Goal: Information Seeking & Learning: Learn about a topic

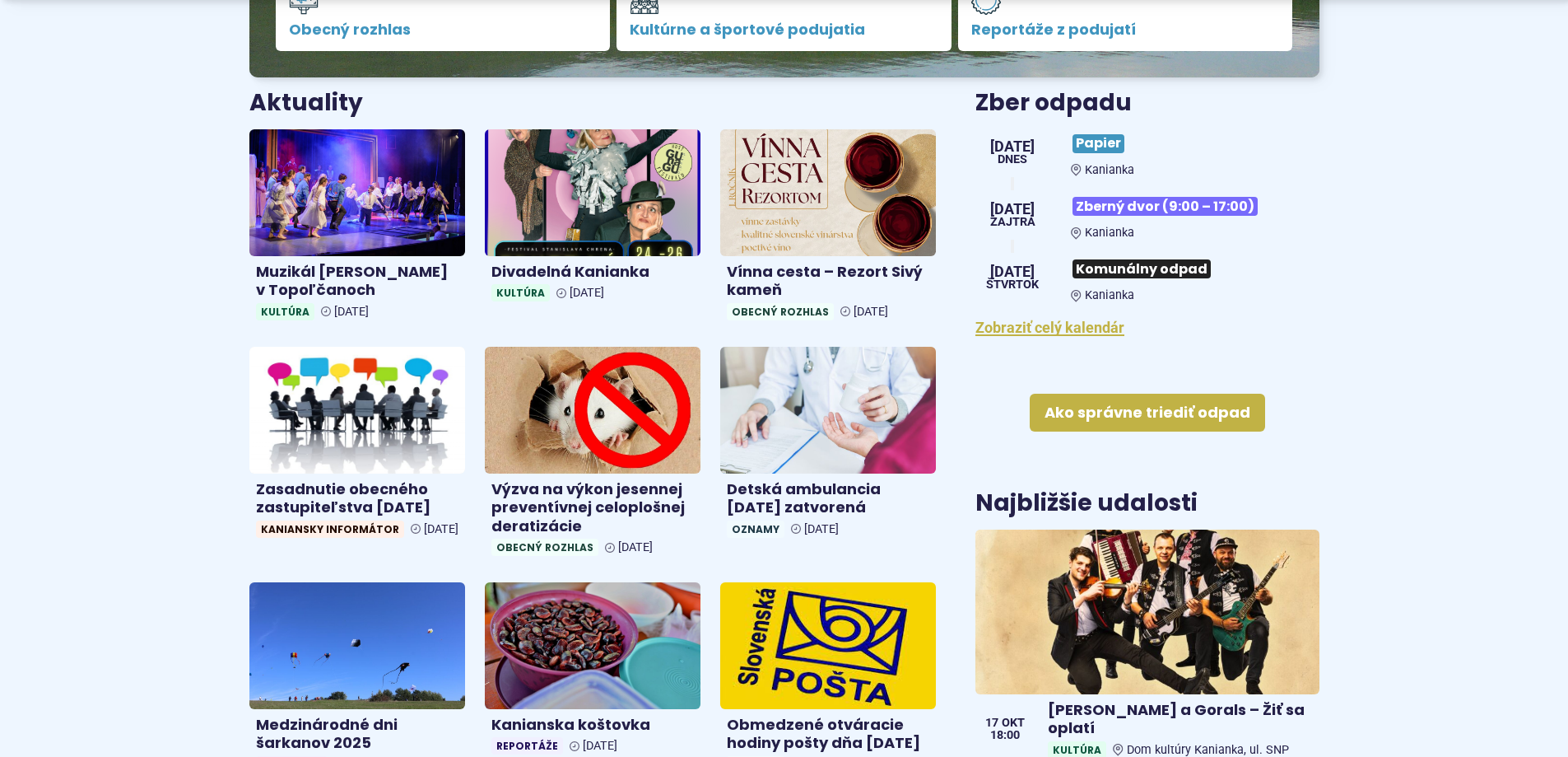
scroll to position [659, 0]
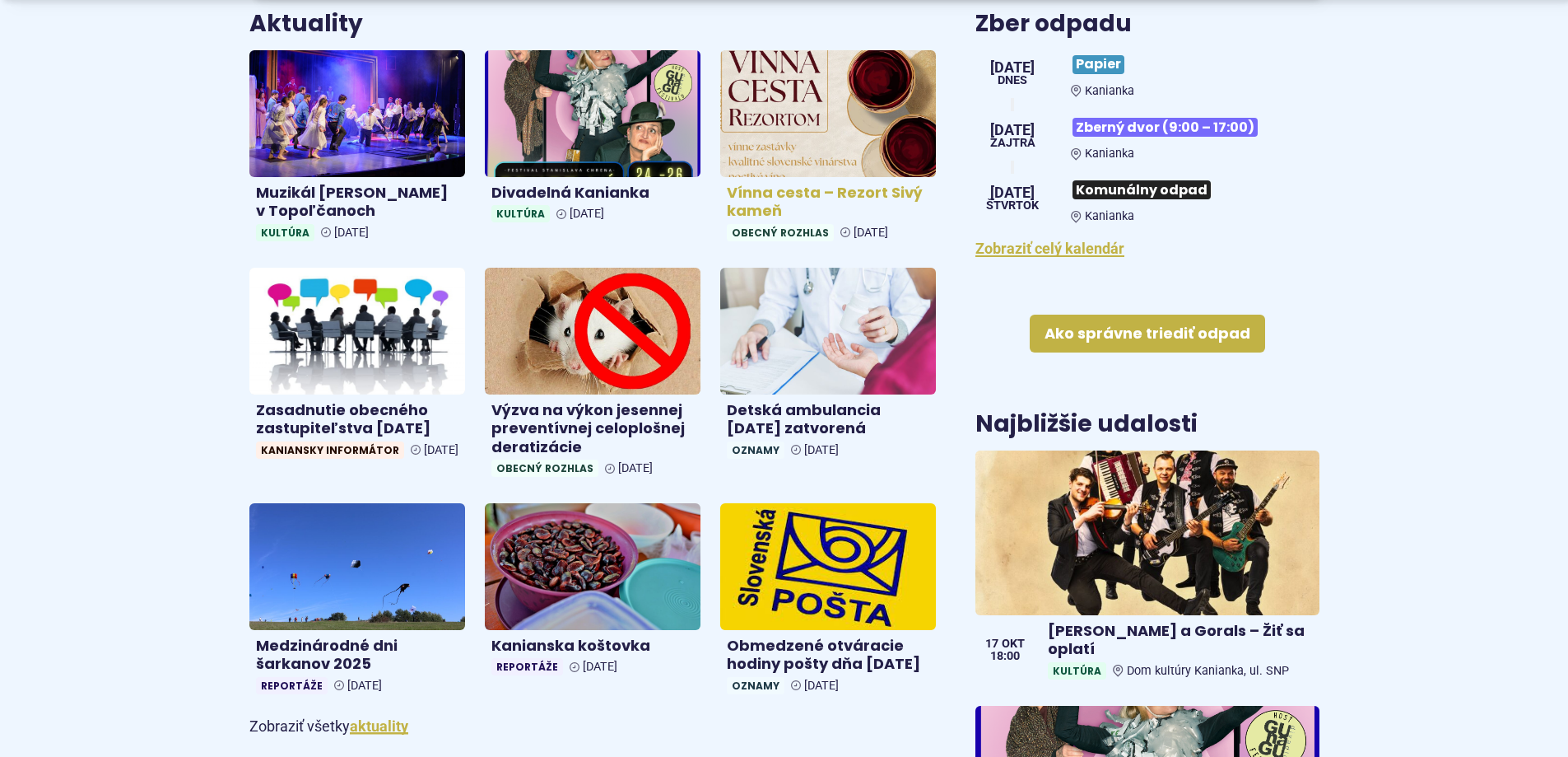
click at [774, 194] on h4 "Vínna cesta – Rezort Sivý kameň" at bounding box center [828, 202] width 203 height 37
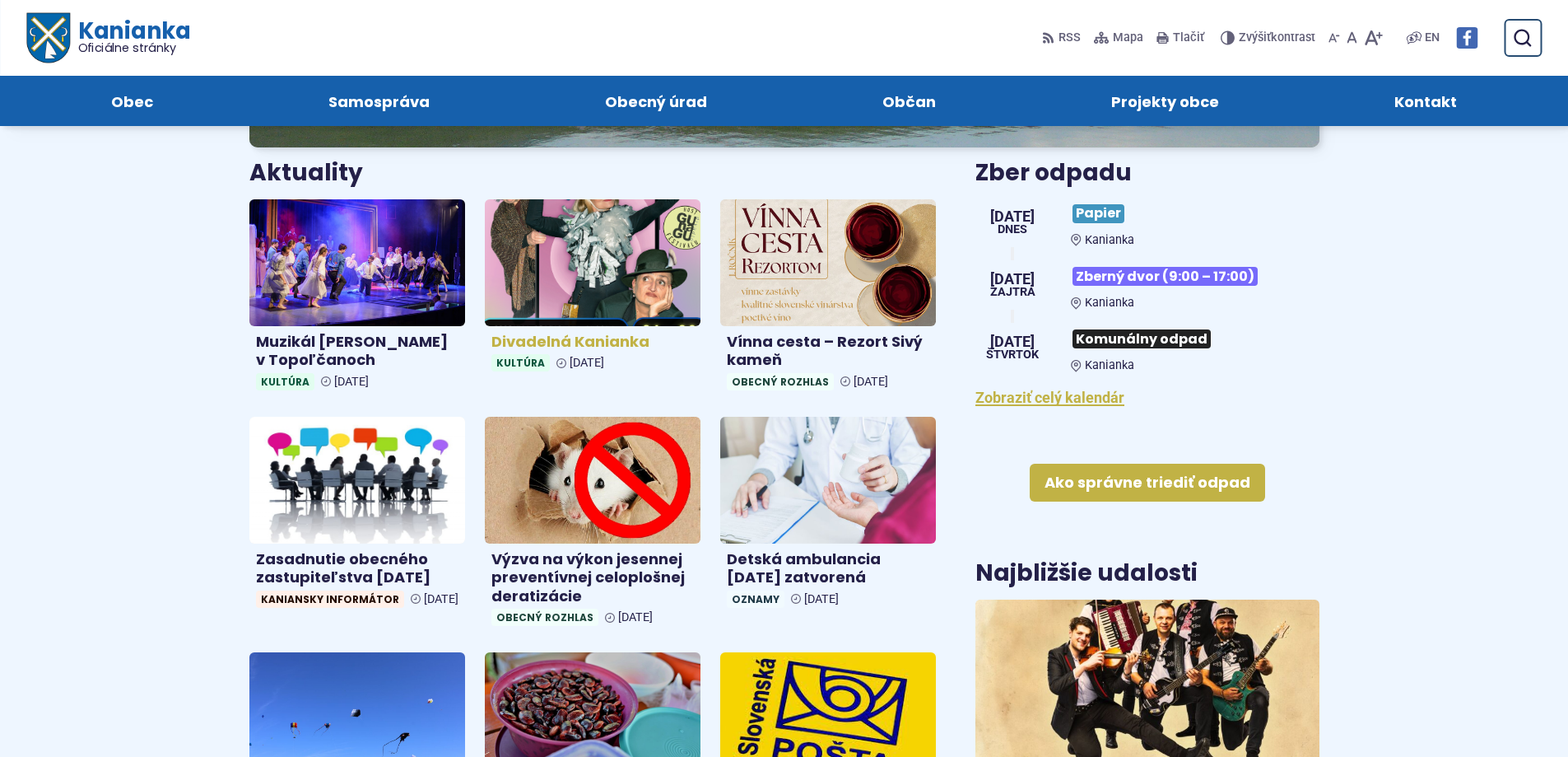
scroll to position [494, 0]
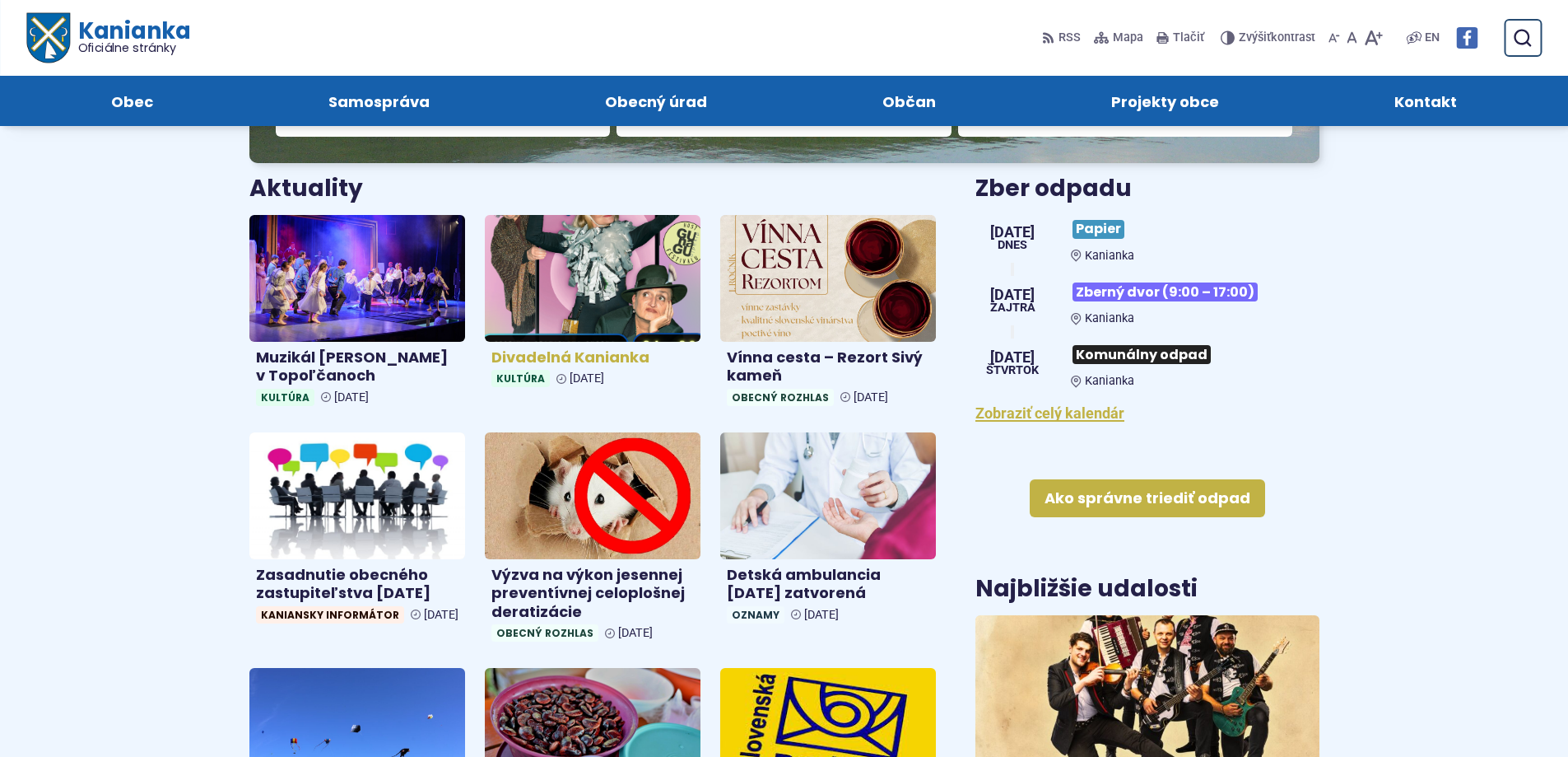
click at [592, 292] on img at bounding box center [592, 278] width 249 height 145
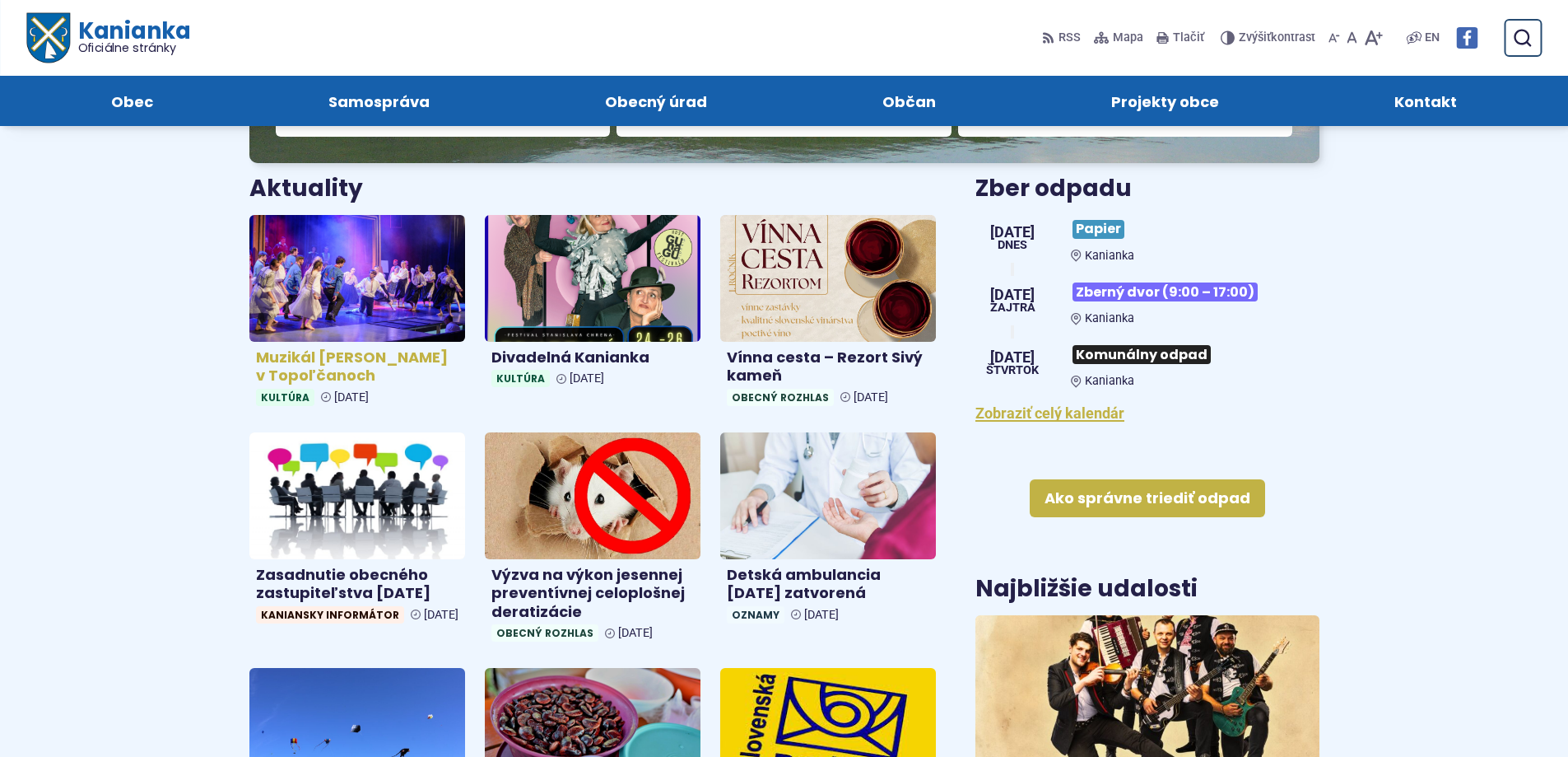
click at [334, 357] on h4 "Muzikál [PERSON_NAME] v Topoľčanoch" at bounding box center [357, 366] width 203 height 37
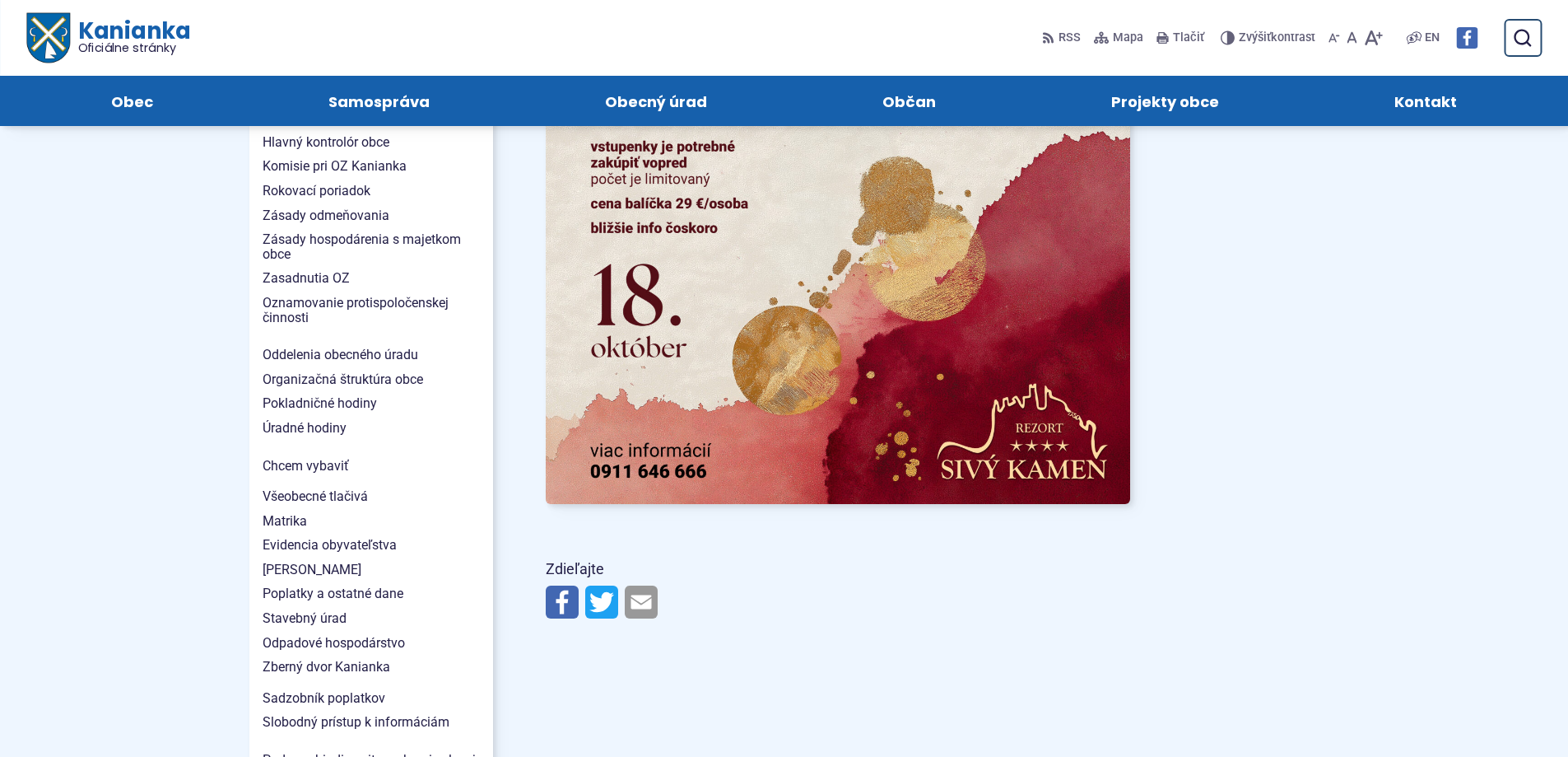
scroll to position [989, 0]
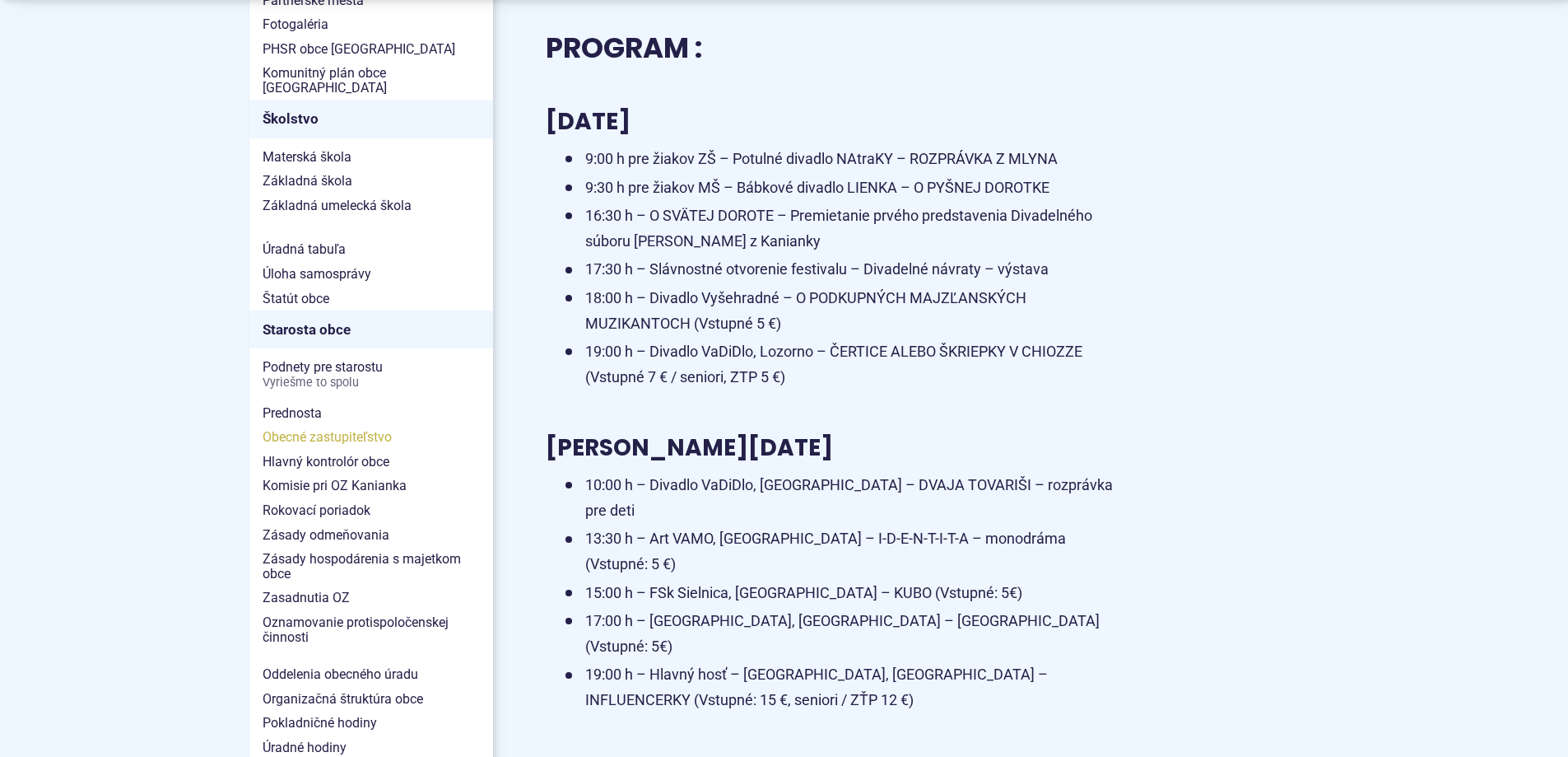
scroll to position [906, 0]
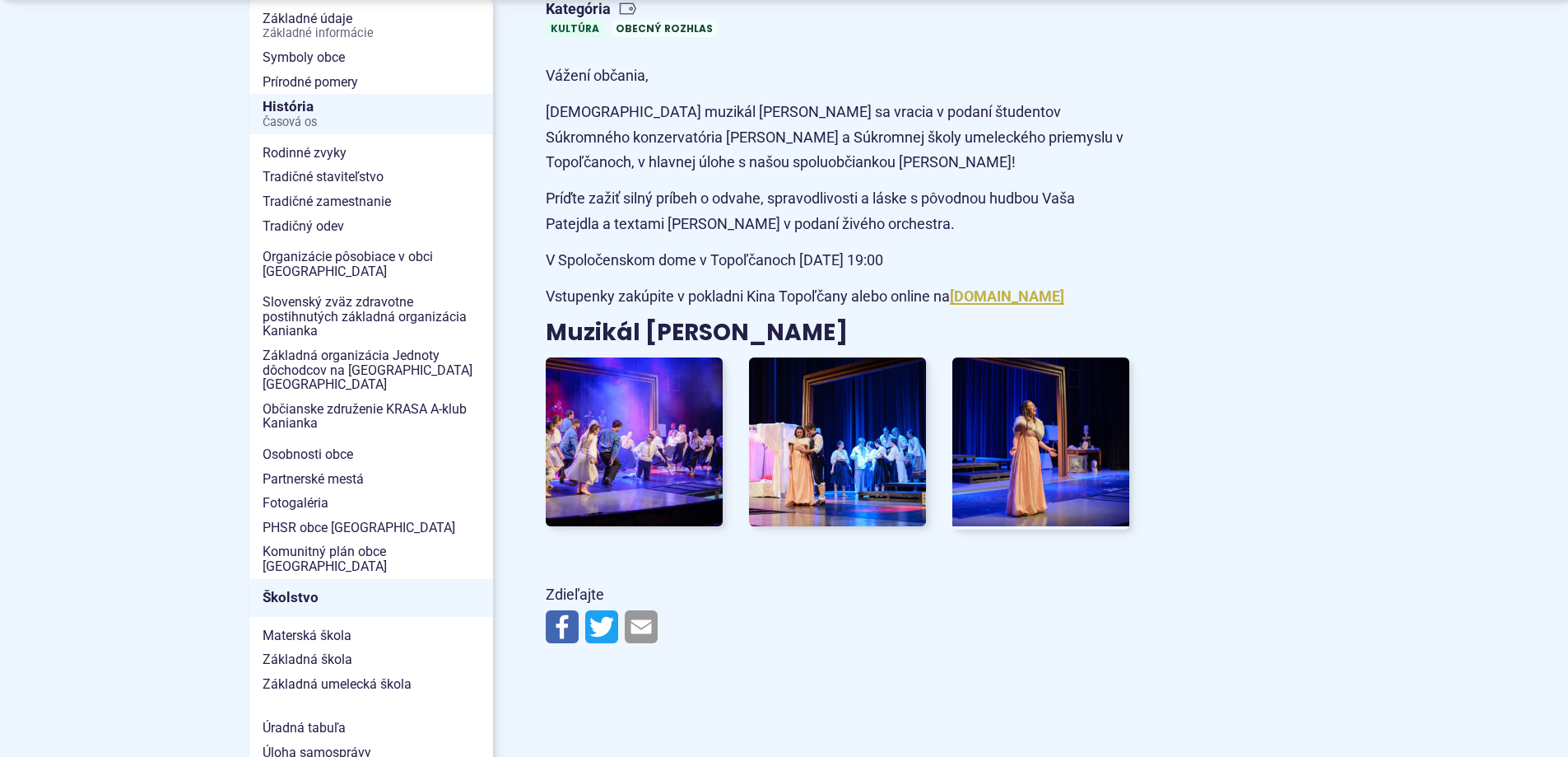
scroll to position [494, 0]
